Goal: Task Accomplishment & Management: Manage account settings

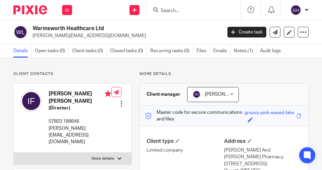
click at [194, 13] on input "Search" at bounding box center [190, 11] width 60 height 6
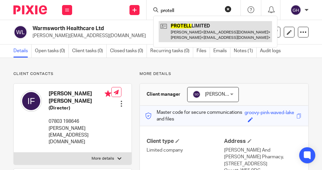
type input "protell"
click at [187, 31] on link at bounding box center [214, 31] width 113 height 21
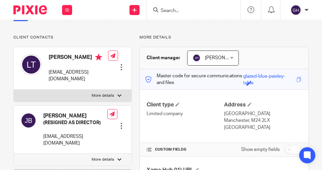
scroll to position [57, 0]
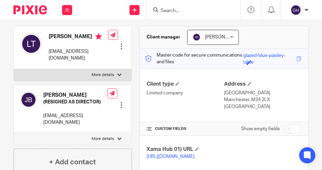
click at [120, 49] on div at bounding box center [121, 46] width 7 height 7
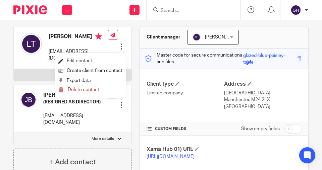
click at [93, 61] on link "Edit contact" at bounding box center [90, 61] width 64 height 10
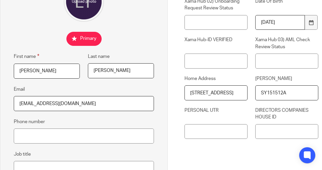
scroll to position [76, 0]
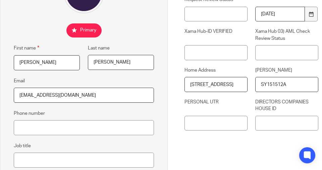
click at [19, 63] on input "[PERSON_NAME]" at bounding box center [47, 62] width 66 height 15
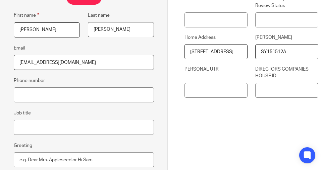
scroll to position [115, 0]
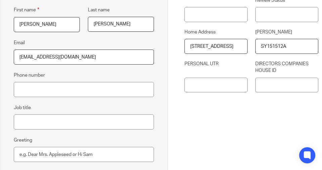
type input "IULIA-ADRIANA"
drag, startPoint x: 82, startPoint y: 58, endPoint x: 0, endPoint y: 59, distance: 81.8
click at [0, 59] on div "Edit contact First name IULIA-ADRIANA Last name TISA Email pubgroupnw@outlook.c…" at bounding box center [167, 62] width 335 height 326
type input "IULIATISA1994@GMAIL.COM"
drag, startPoint x: 58, startPoint y: 90, endPoint x: 172, endPoint y: 81, distance: 113.9
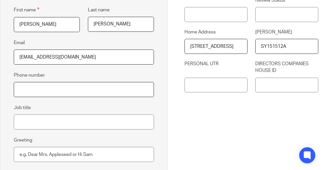
click at [58, 90] on input "Phone number" at bounding box center [84, 89] width 140 height 15
type input "07908982044"
click at [244, 49] on input "7 GREETLAND DRIVE, BLACKLEY, M9 6DP" at bounding box center [215, 46] width 63 height 15
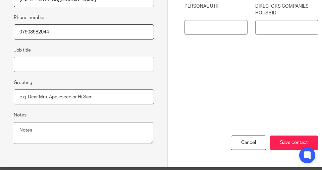
scroll to position [185, 0]
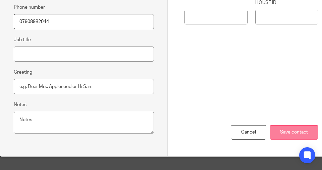
click at [277, 129] on input "Save contact" at bounding box center [293, 132] width 49 height 14
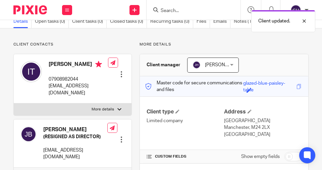
scroll to position [38, 0]
